Goal: Task Accomplishment & Management: Manage account settings

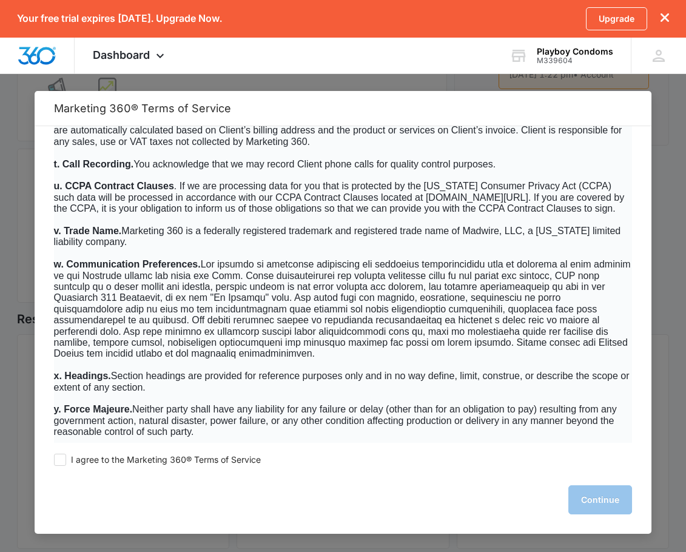
scroll to position [7896, 0]
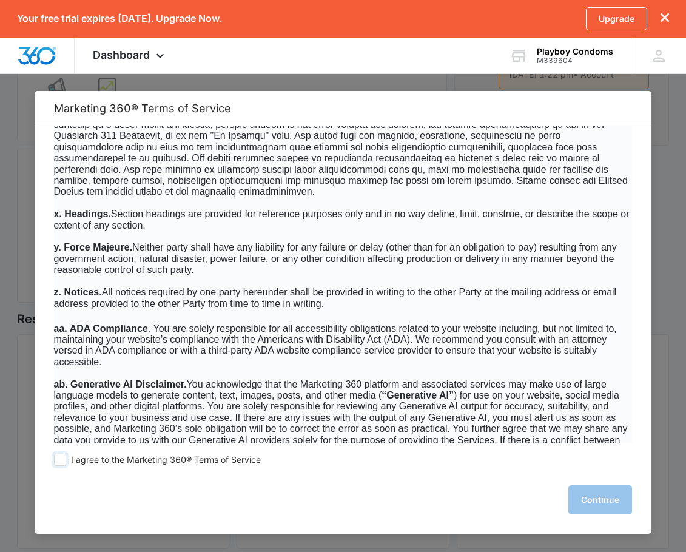
click at [58, 461] on span at bounding box center [60, 459] width 12 height 12
click at [58, 461] on input "I agree to the Marketing 360® Terms of Service" at bounding box center [60, 459] width 12 height 12
checkbox input "true"
click at [591, 499] on button "Continue" at bounding box center [600, 499] width 64 height 29
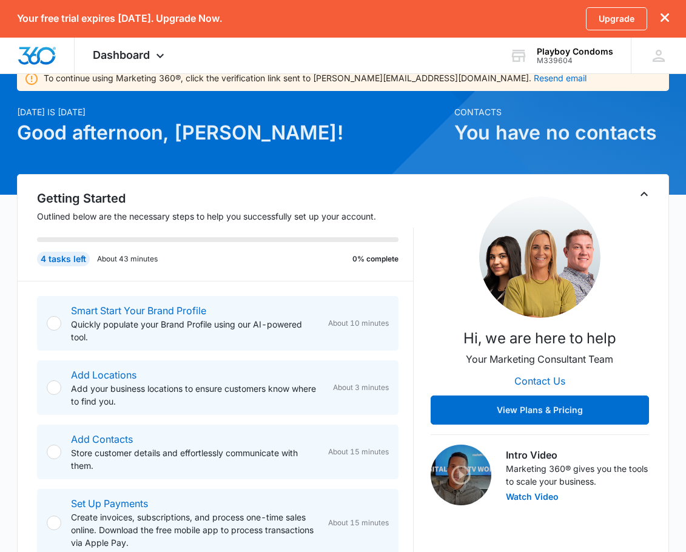
scroll to position [0, 0]
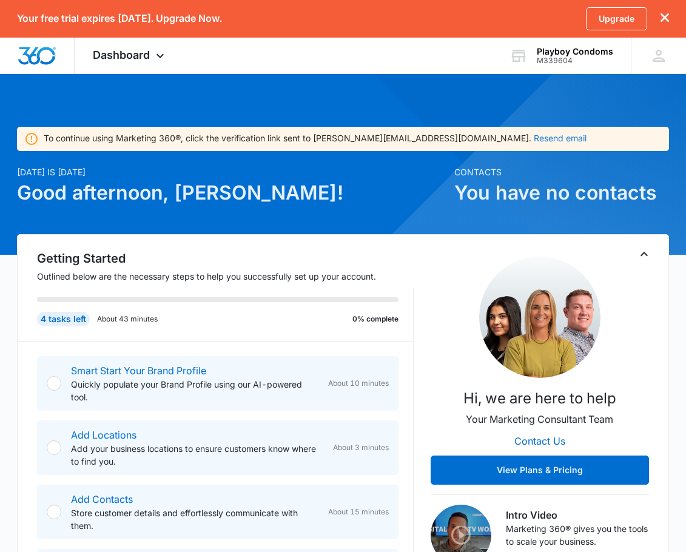
click at [533, 134] on button "Resend email" at bounding box center [559, 138] width 53 height 8
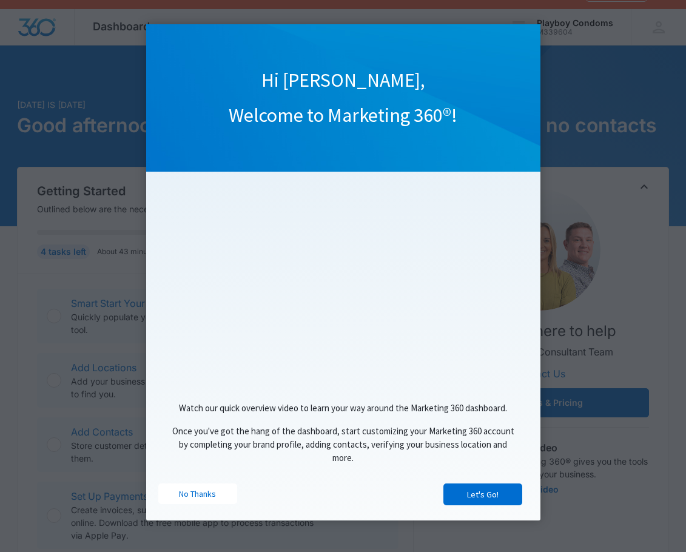
scroll to position [55, 0]
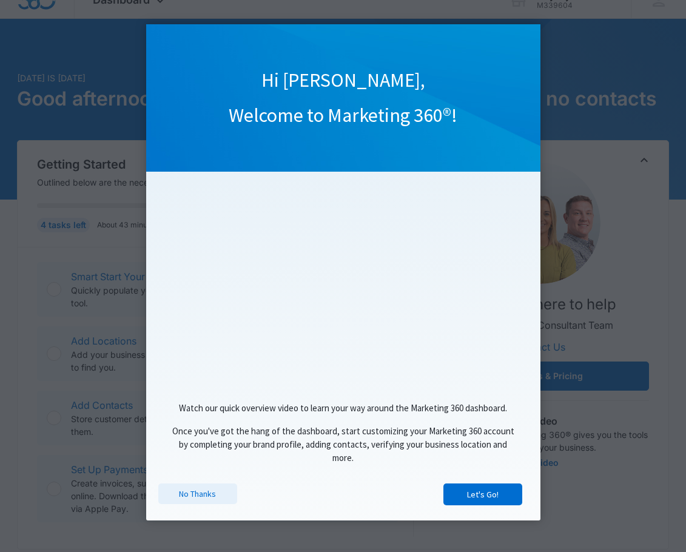
click at [192, 495] on link "No Thanks" at bounding box center [197, 493] width 79 height 21
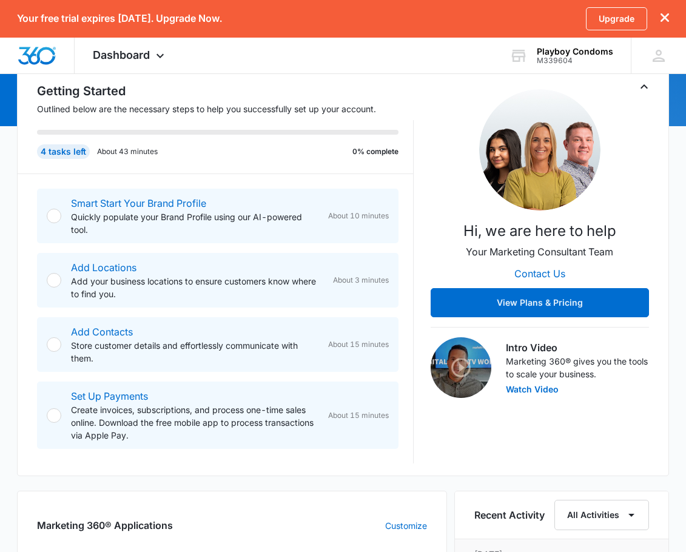
scroll to position [131, 0]
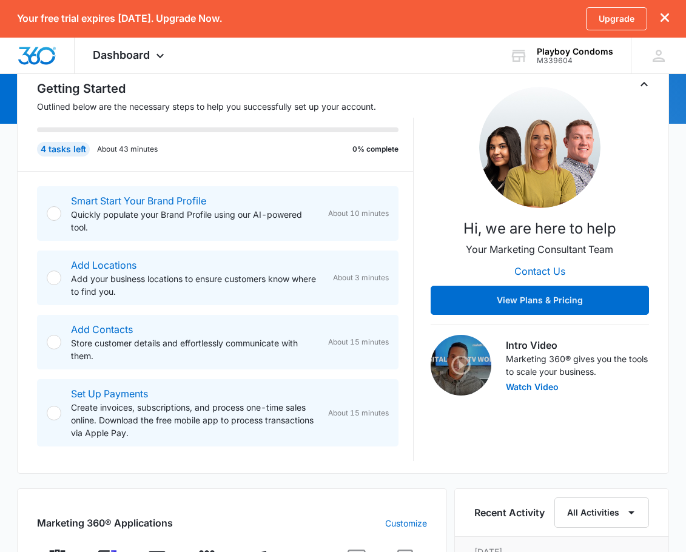
click at [670, 21] on div "Your free trial expires in 12 days. Upgrade Now. Upgrade" at bounding box center [343, 19] width 686 height 38
